Goal: Navigation & Orientation: Find specific page/section

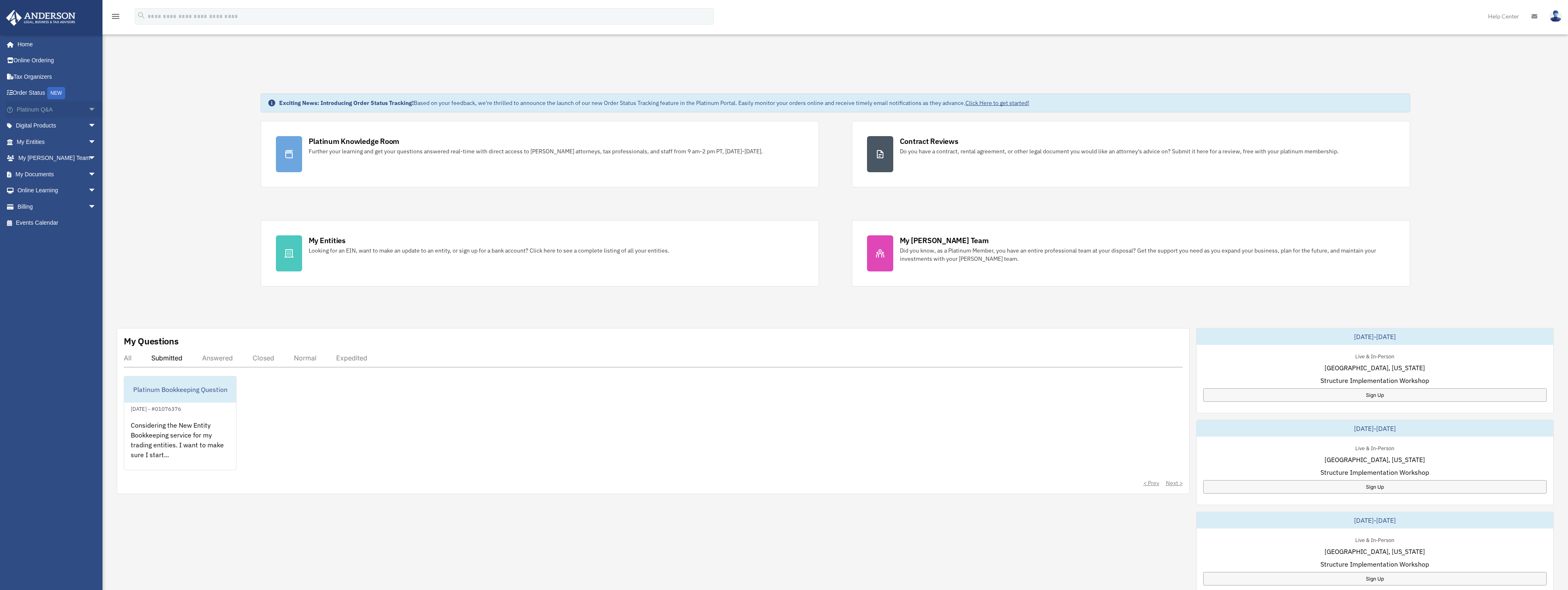
click at [33, 107] on link "Platinum Q&A arrow_drop_down" at bounding box center [57, 109] width 103 height 16
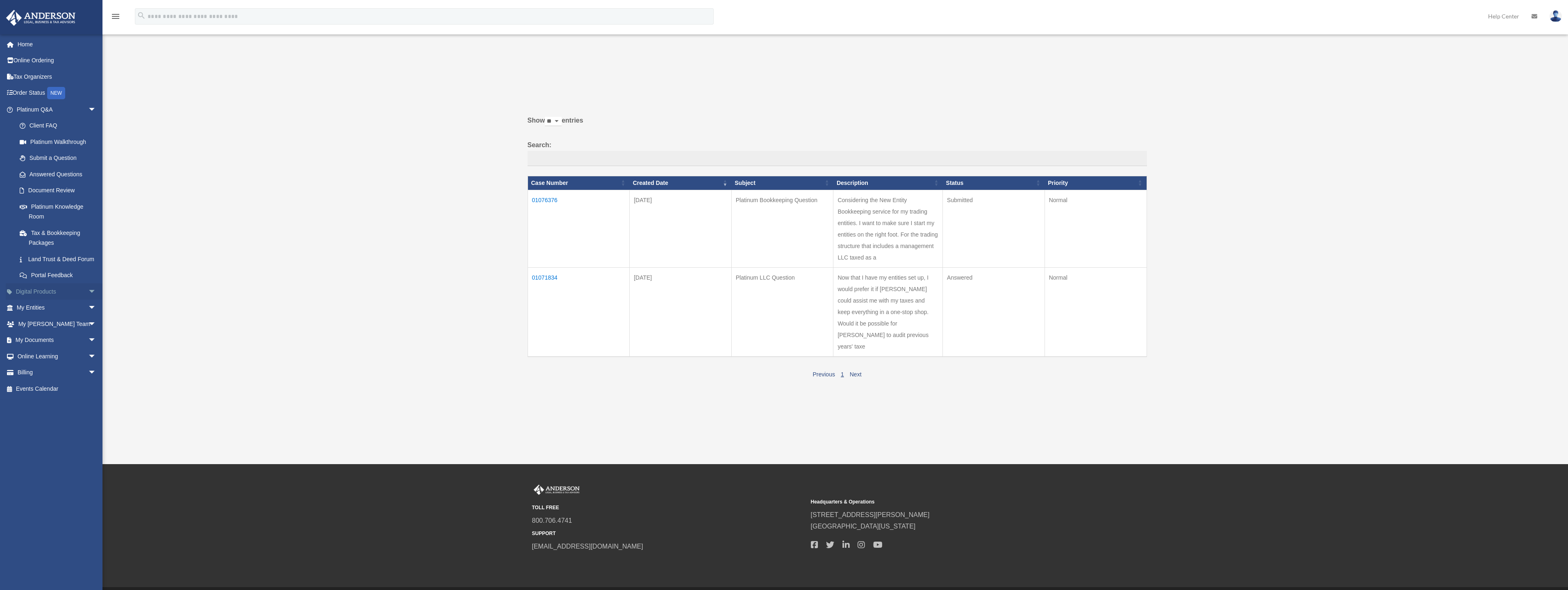
click at [88, 300] on span "arrow_drop_down" at bounding box center [96, 292] width 16 height 17
click at [63, 345] on div "Virtual Bookkeeping" at bounding box center [63, 340] width 69 height 10
click at [91, 398] on span "arrow_drop_down" at bounding box center [96, 389] width 16 height 17
click at [88, 398] on span "arrow_drop_up" at bounding box center [96, 389] width 16 height 17
click at [88, 298] on span "arrow_drop_up" at bounding box center [96, 292] width 16 height 17
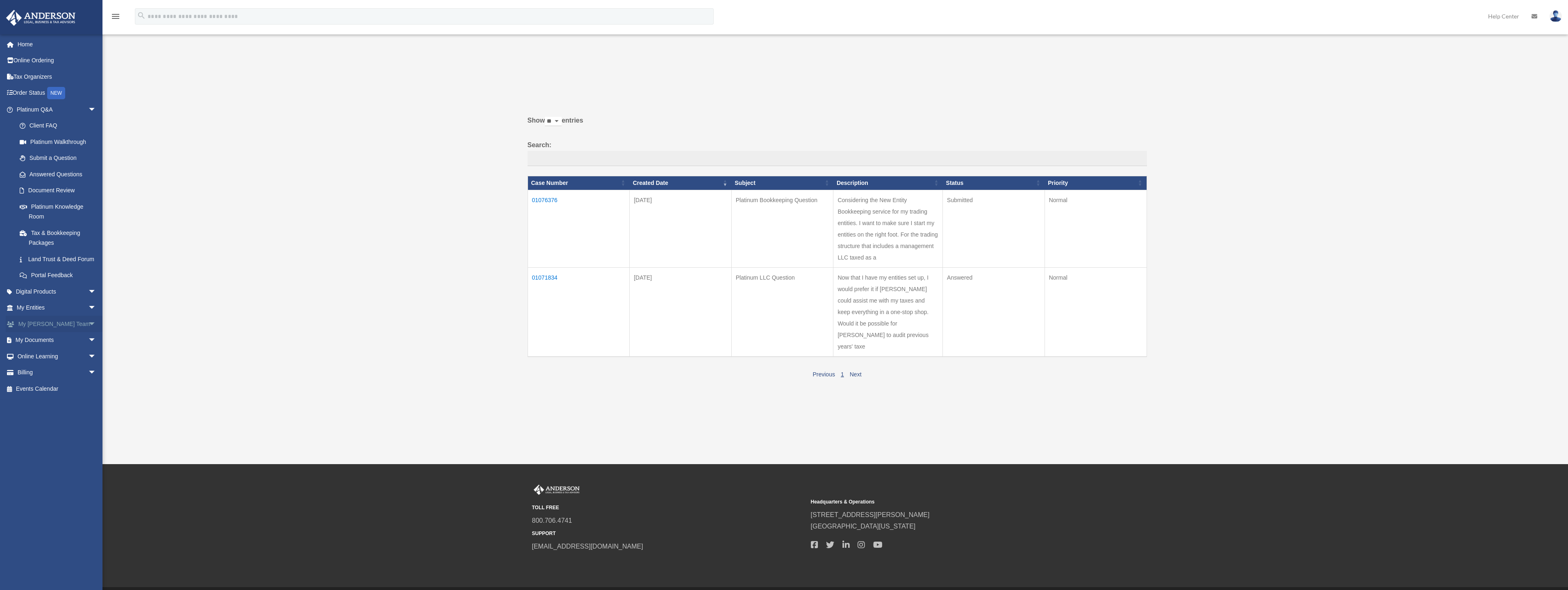
click at [88, 332] on span "arrow_drop_down" at bounding box center [96, 325] width 16 height 17
click at [88, 332] on span "arrow_drop_up" at bounding box center [96, 325] width 16 height 17
click at [88, 349] on span "arrow_drop_down" at bounding box center [96, 341] width 16 height 17
click at [88, 349] on span "arrow_drop_up" at bounding box center [96, 341] width 16 height 17
